Goal: Task Accomplishment & Management: Manage account settings

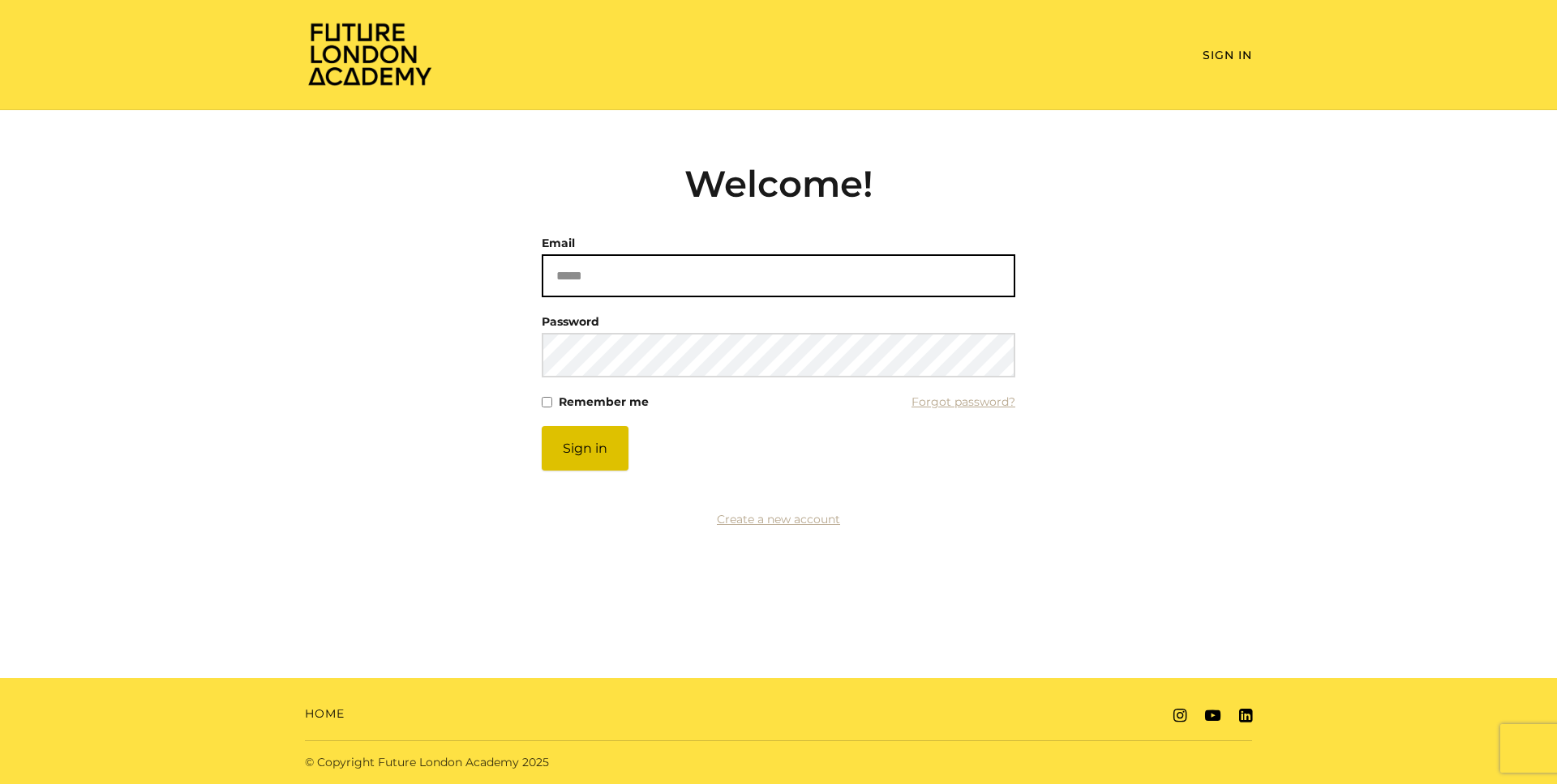
type input "**********"
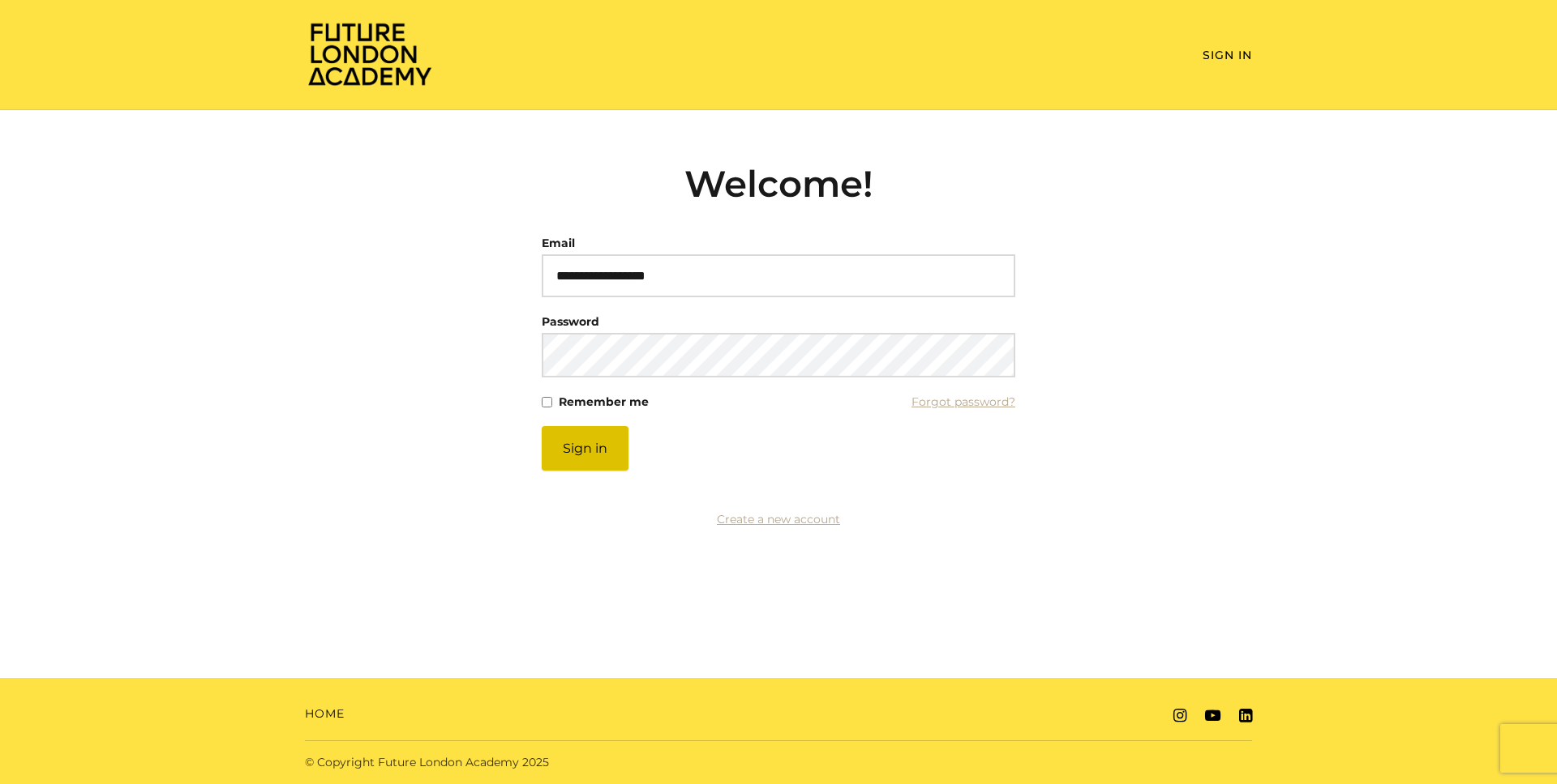
click at [579, 445] on button "Sign in" at bounding box center [585, 448] width 87 height 44
